Goal: Task Accomplishment & Management: Manage account settings

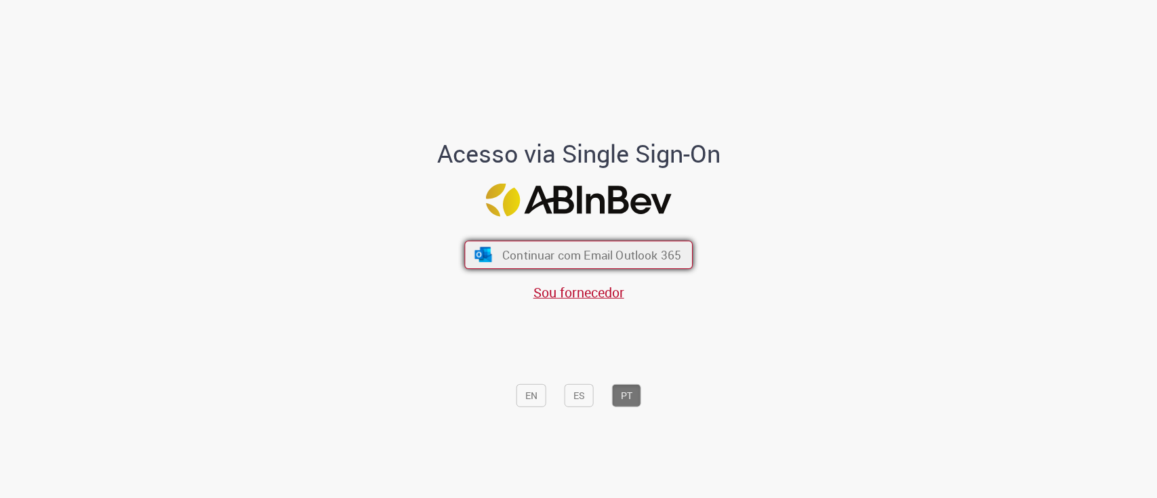
click at [506, 247] on span "Continuar com Email Outlook 365" at bounding box center [591, 255] width 179 height 16
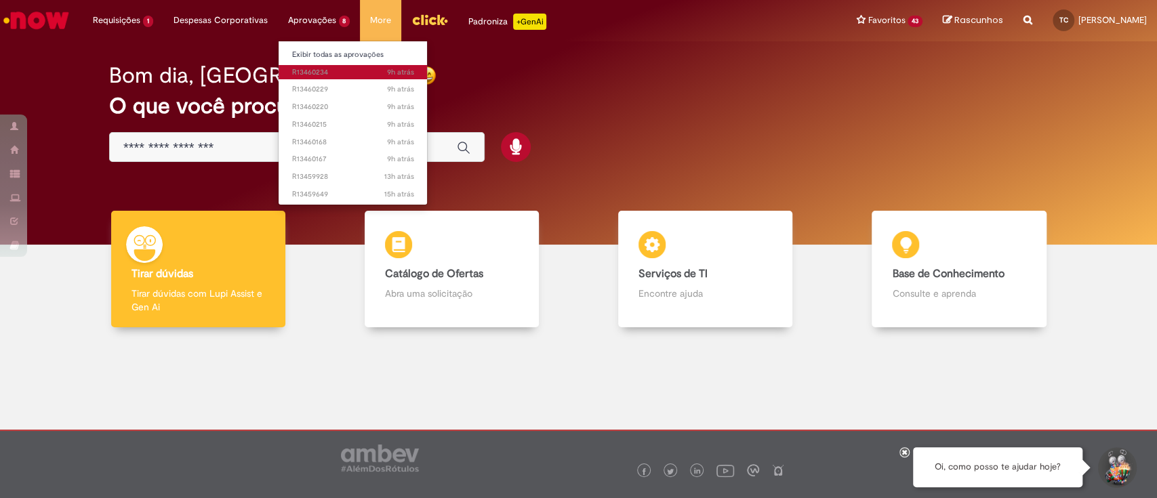
click at [317, 76] on span "9h atrás 9 horas atrás R13460234" at bounding box center [353, 72] width 122 height 11
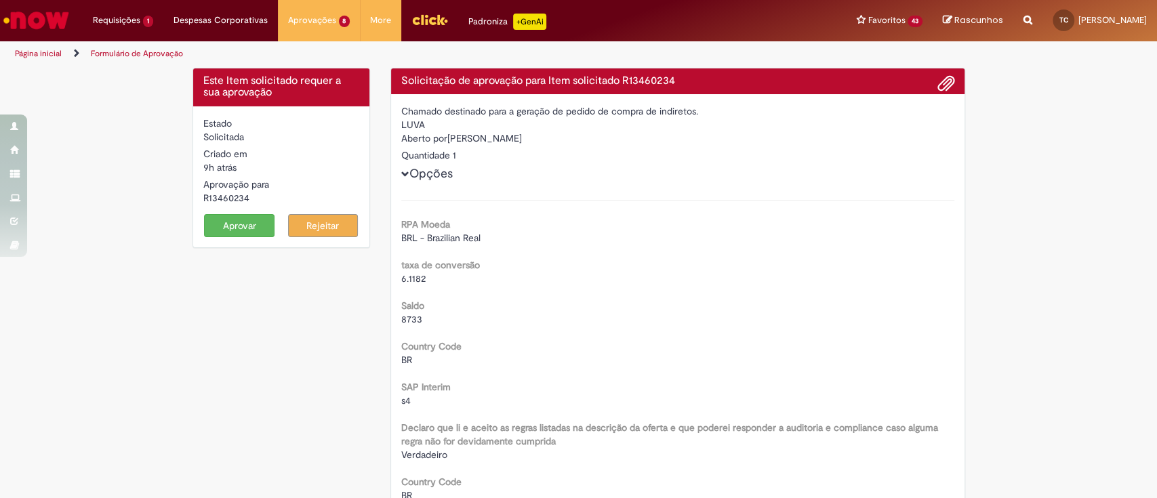
click at [220, 221] on button "Aprovar" at bounding box center [239, 225] width 71 height 23
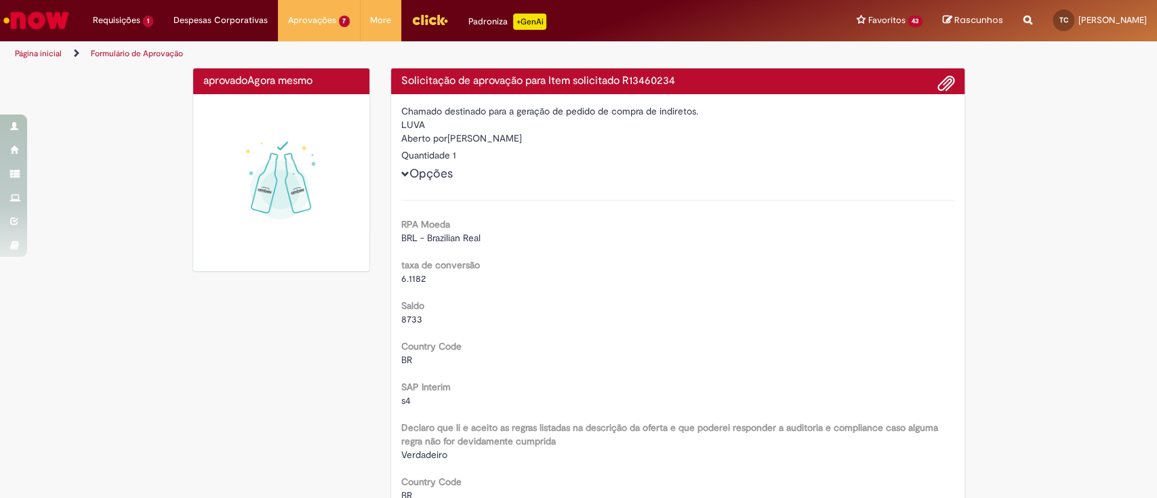
click at [326, 75] on h4 "aprovado Agora mesmo Agora mesmo" at bounding box center [281, 81] width 157 height 12
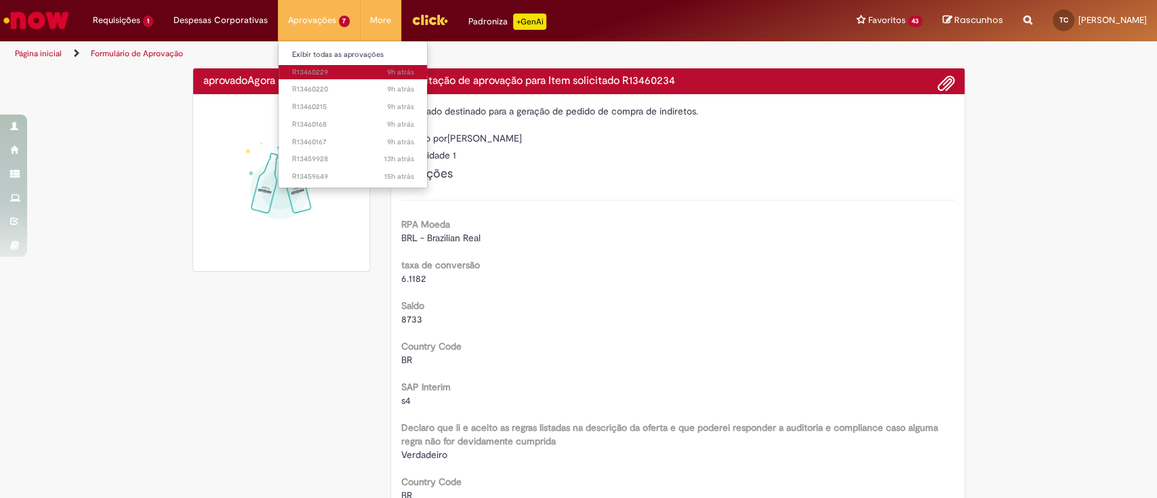
click at [335, 72] on span "9h atrás 9 horas atrás R13460229" at bounding box center [353, 72] width 122 height 11
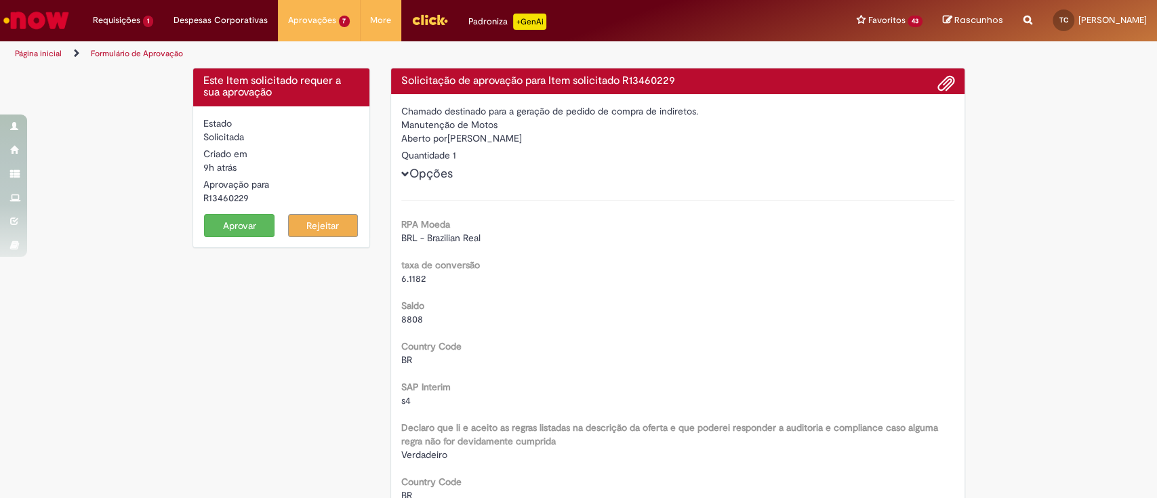
click at [220, 221] on button "Aprovar" at bounding box center [239, 225] width 71 height 23
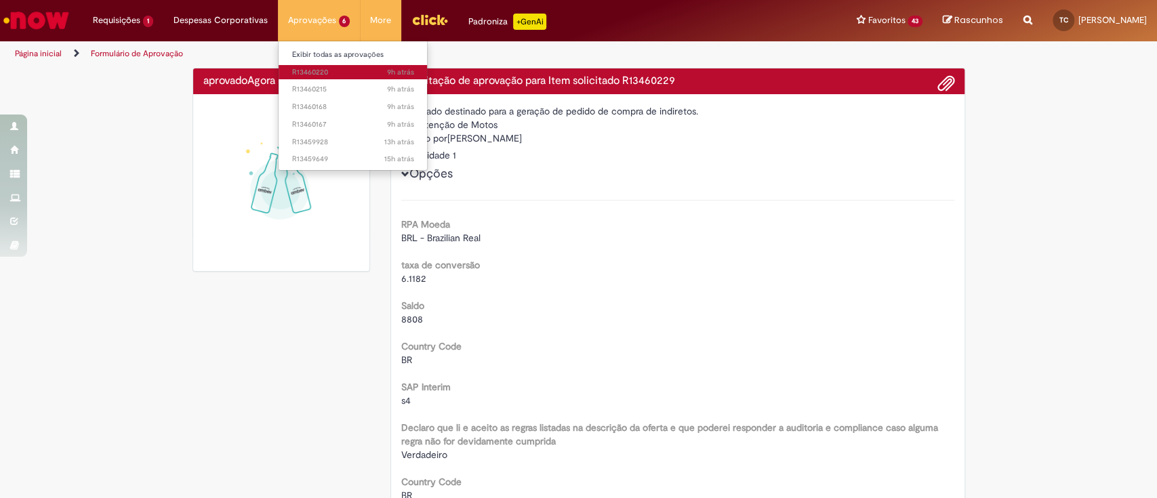
click at [319, 67] on span "9h atrás 9 horas atrás R13460220" at bounding box center [353, 72] width 122 height 11
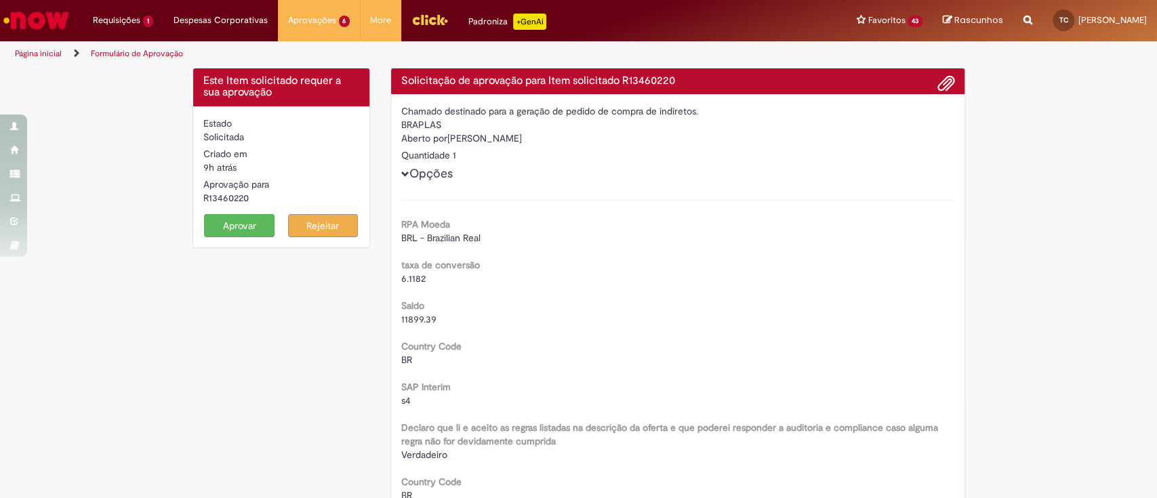
click at [229, 220] on button "Aprovar" at bounding box center [239, 225] width 71 height 23
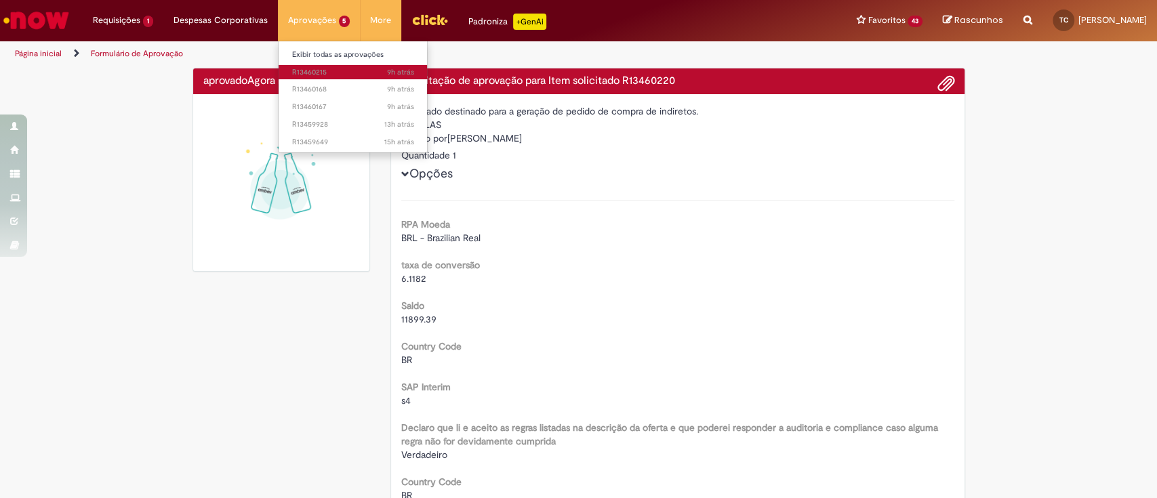
click at [324, 67] on span "9h atrás 9 horas atrás R13460215" at bounding box center [353, 72] width 122 height 11
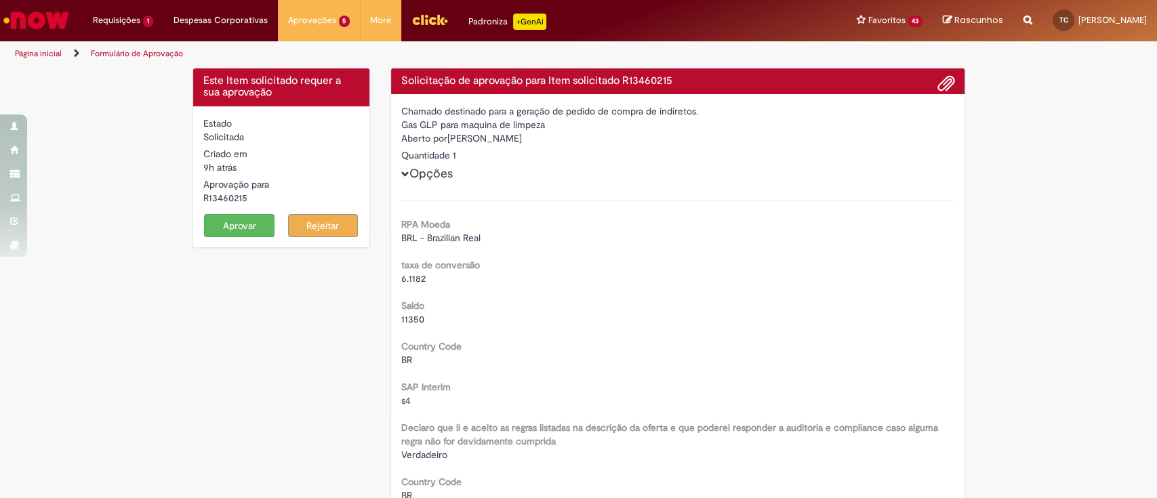
click at [230, 224] on button "Aprovar" at bounding box center [239, 225] width 71 height 23
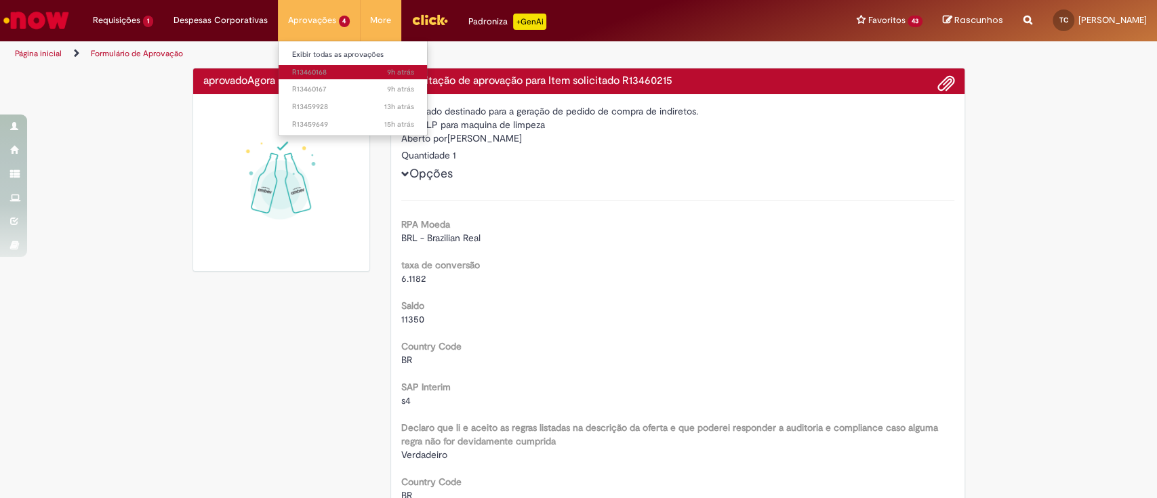
click at [321, 74] on span "9h atrás 9 horas atrás R13460168" at bounding box center [353, 72] width 122 height 11
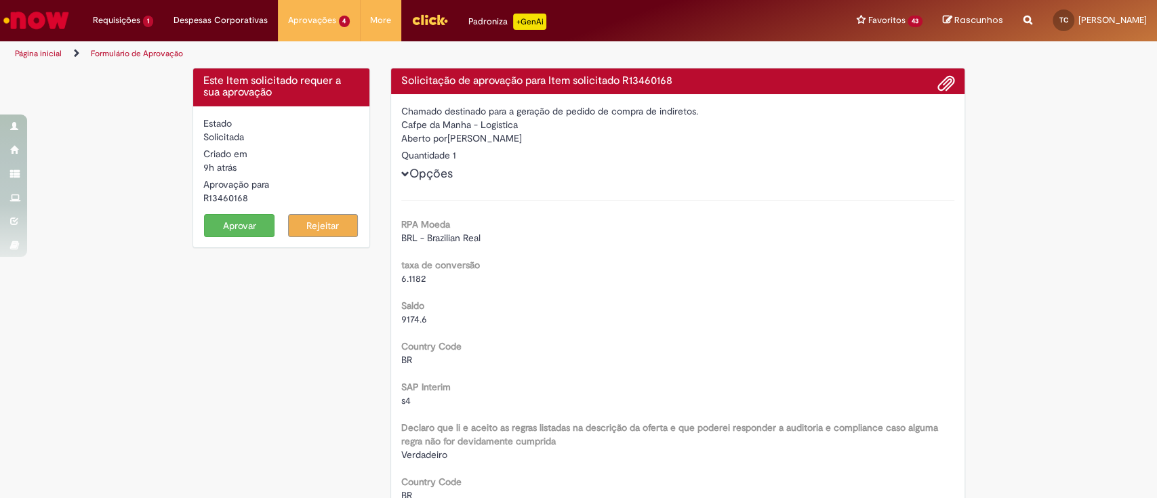
click at [212, 234] on button "Aprovar" at bounding box center [239, 225] width 71 height 23
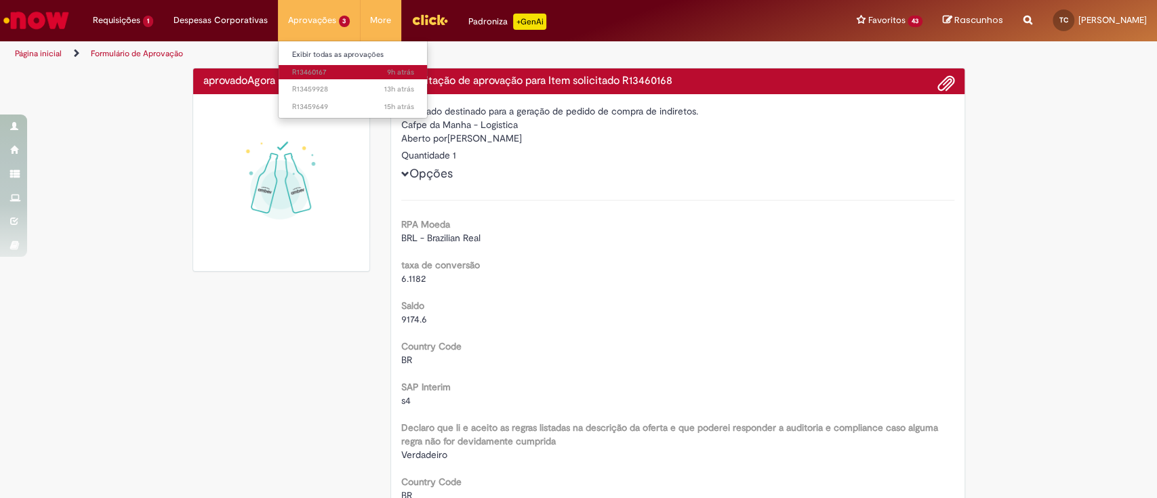
click at [317, 74] on span "9h atrás 9 horas atrás R13460167" at bounding box center [353, 72] width 122 height 11
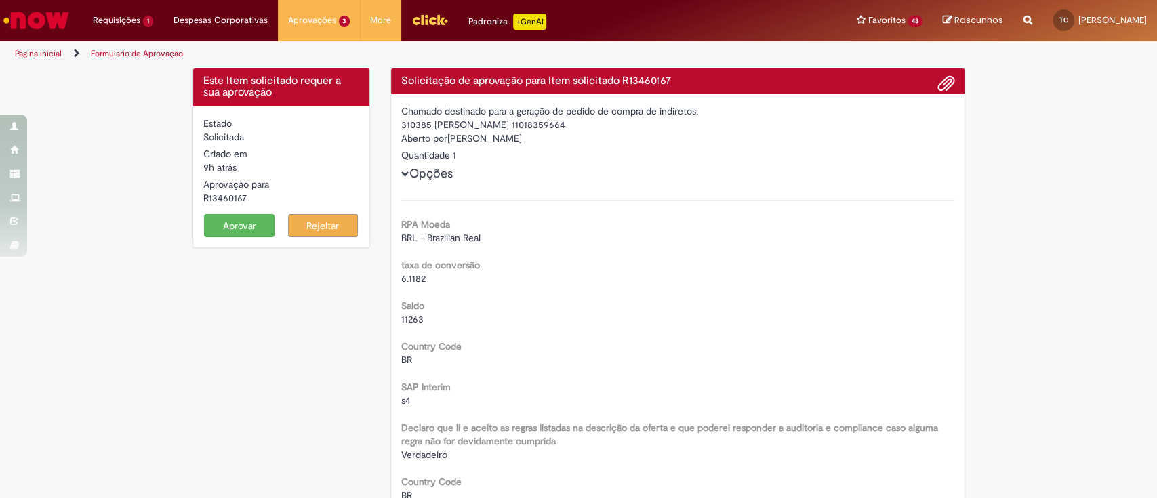
click at [235, 225] on button "Aprovar" at bounding box center [239, 225] width 71 height 23
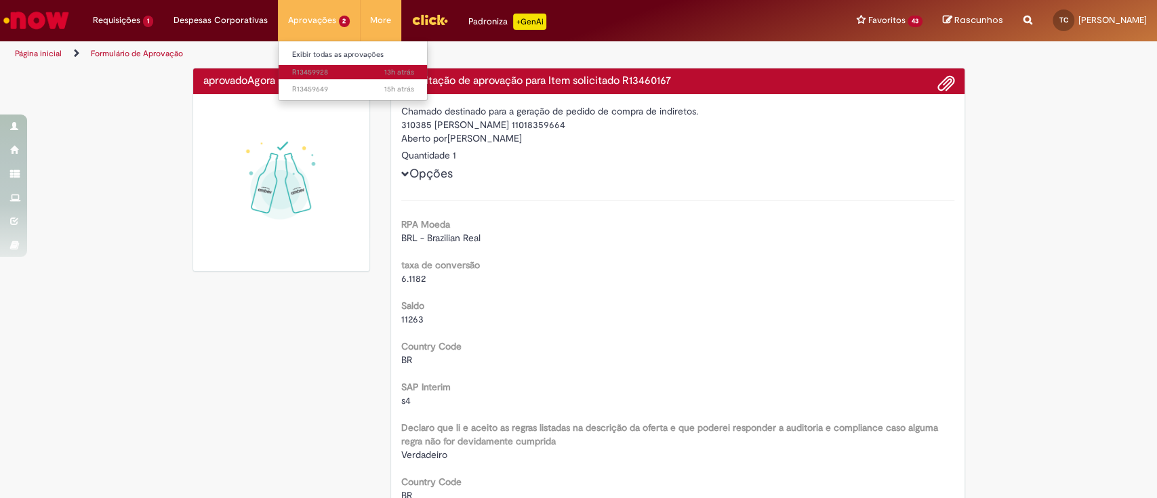
click at [330, 71] on span "13h atrás 13 horas atrás R13459928" at bounding box center [353, 72] width 122 height 11
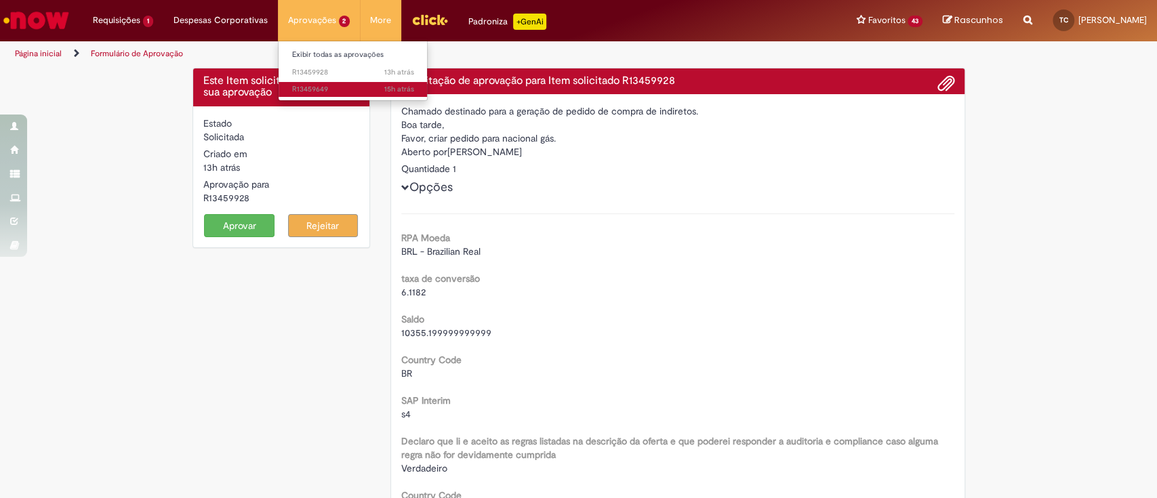
click at [325, 90] on span "15h atrás 15 horas atrás R13459649" at bounding box center [353, 89] width 122 height 11
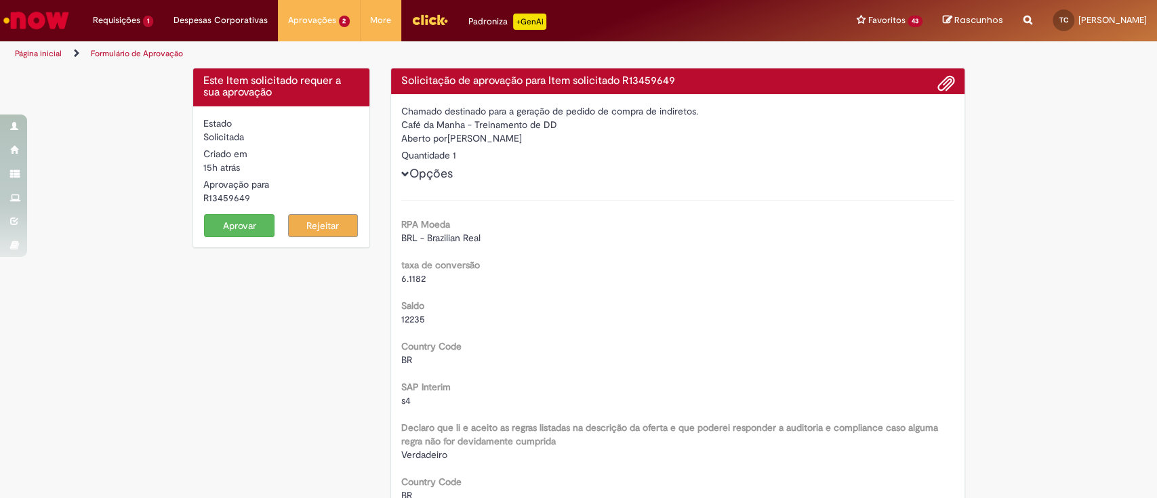
click at [244, 221] on button "Aprovar" at bounding box center [239, 225] width 71 height 23
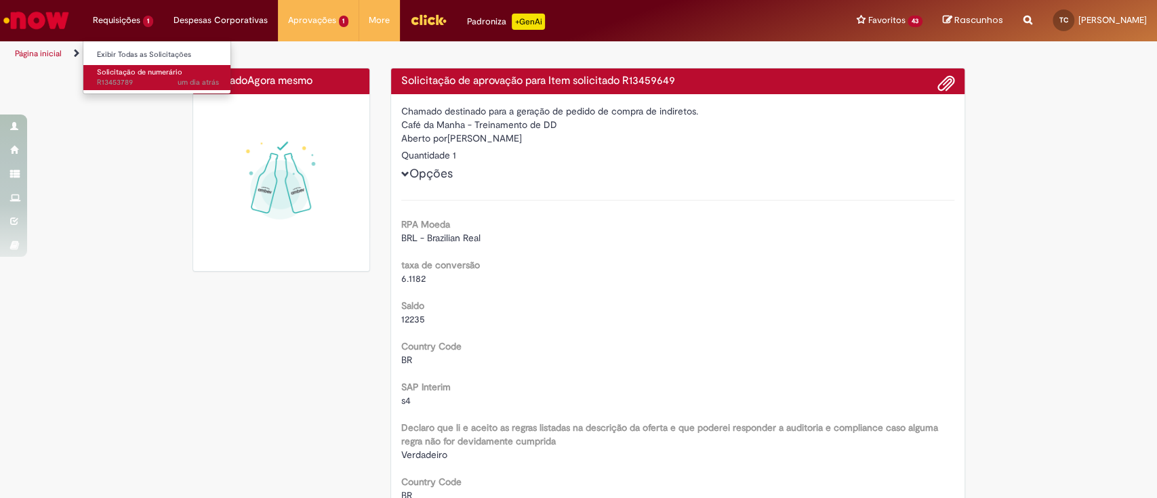
click at [141, 73] on span "Solicitação de numerário" at bounding box center [139, 72] width 85 height 10
